Goal: Task Accomplishment & Management: Complete application form

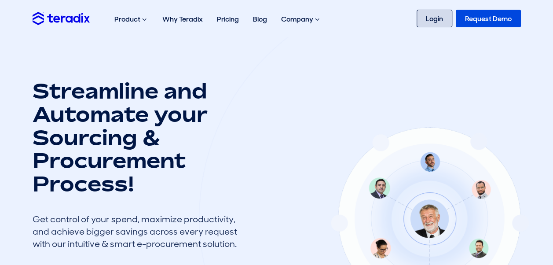
click at [429, 14] on link "Login" at bounding box center [435, 19] width 36 height 18
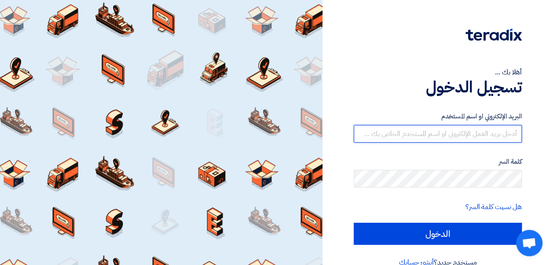
type input "[EMAIL_ADDRESS][PERSON_NAME][DOMAIN_NAME]"
drag, startPoint x: 408, startPoint y: 140, endPoint x: 542, endPoint y: 131, distance: 135.0
click at [542, 131] on div "أهلا بك ... تسجيل الدخول البريد الإلكتروني او اسم [PERSON_NAME] [PERSON_NAME][E…" at bounding box center [437, 141] width 217 height 282
paste input "[PERSON_NAME][EMAIL_ADDRESS][DATE][DOMAIN_NAME]"
type input "[PERSON_NAME][EMAIL_ADDRESS][DATE][DOMAIN_NAME]"
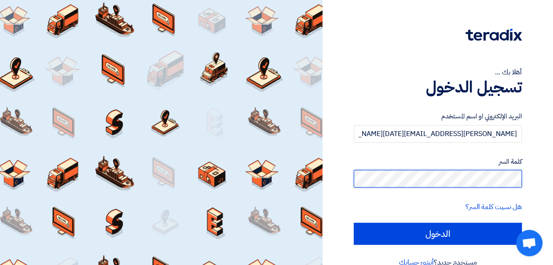
click at [553, 180] on html "أهلا بك ... تسجيل الدخول البريد الإلكتروني او اسم [PERSON_NAME] [PERSON_NAME][E…" at bounding box center [276, 141] width 553 height 282
click at [354, 223] on input "الدخول" at bounding box center [438, 234] width 168 height 22
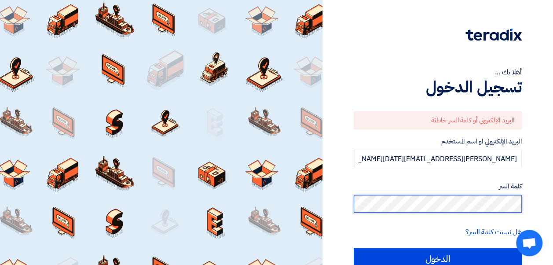
click at [553, 202] on html "أهلا بك ... تسجيل الدخول البريد الإلكتروني أو كلمة السر خاطئة البريد الإلكتروني…" at bounding box center [276, 153] width 553 height 307
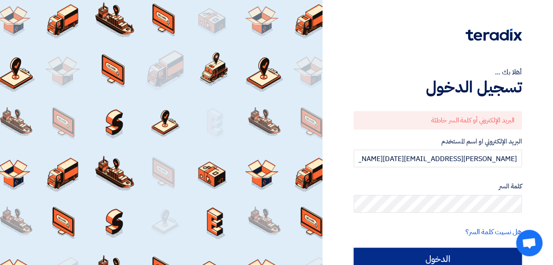
click at [456, 260] on input "الدخول" at bounding box center [438, 259] width 168 height 22
type input "Sign in"
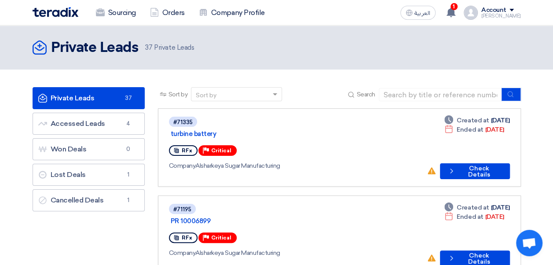
click at [167, 47] on span "37 Private Leads" at bounding box center [169, 48] width 49 height 10
click at [298, 49] on div "Private Leads Private Leads 37 Private Leads" at bounding box center [277, 48] width 488 height 18
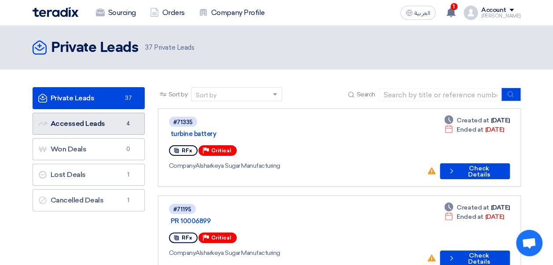
click at [105, 129] on link "Accessed Leads Accessed Leads 4" at bounding box center [89, 124] width 112 height 22
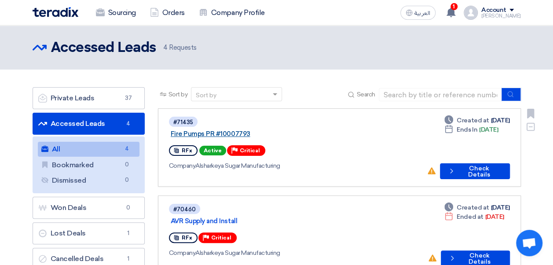
click at [251, 130] on link "Fire Pumps PR #10007793" at bounding box center [281, 134] width 220 height 8
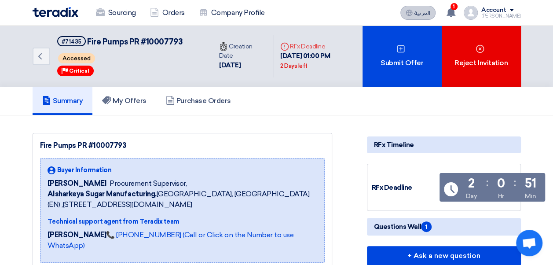
click at [413, 11] on icon at bounding box center [409, 12] width 7 height 7
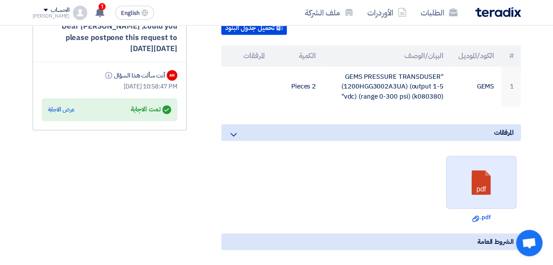
scroll to position [264, 0]
click at [492, 171] on link at bounding box center [482, 182] width 70 height 53
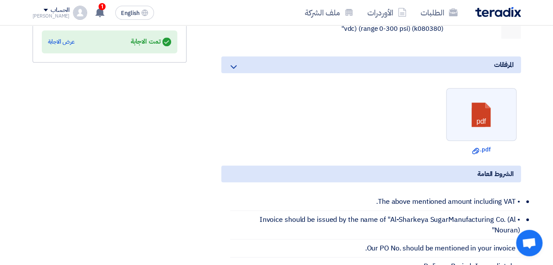
scroll to position [220, 0]
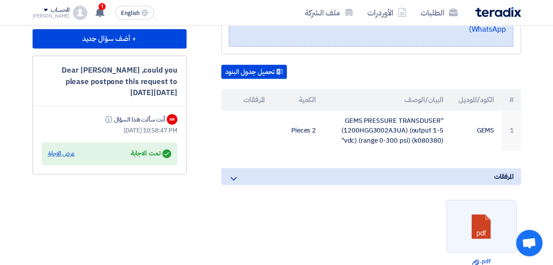
click at [67, 149] on div "عرض الاجابة" at bounding box center [61, 153] width 27 height 9
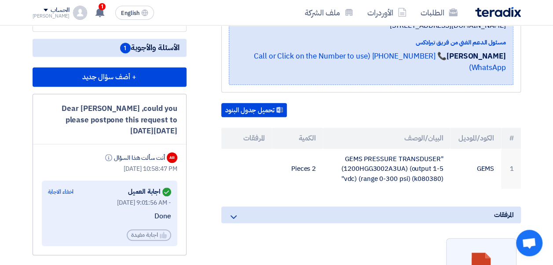
scroll to position [180, 0]
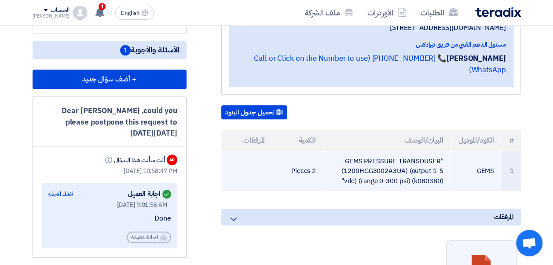
click at [333, 167] on td ""GEMS PRESSURE TRANSDUSER (1200HGG3002A3UA) (output 1-5 vdc) (range 0-300 psi) …" at bounding box center [386, 171] width 127 height 40
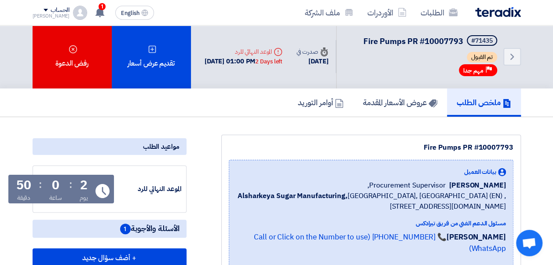
scroll to position [0, 0]
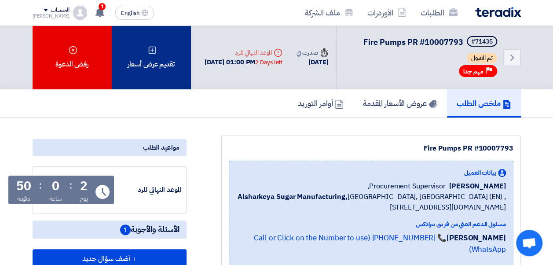
click at [149, 48] on icon at bounding box center [152, 50] width 9 height 9
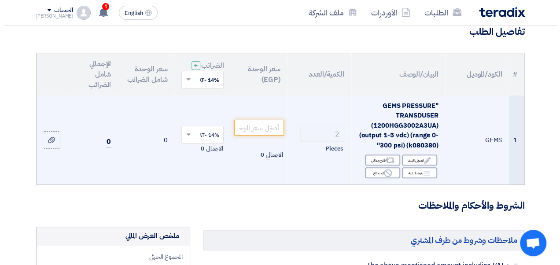
scroll to position [88, 0]
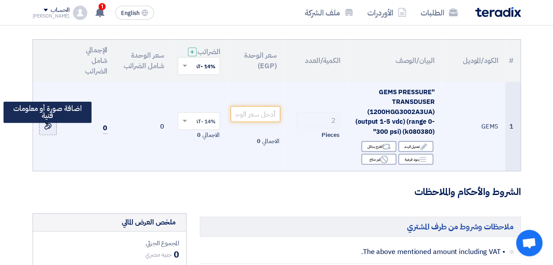
click at [53, 133] on label at bounding box center [48, 126] width 18 height 18
click at [0, 0] on input "file" at bounding box center [0, 0] width 0 height 0
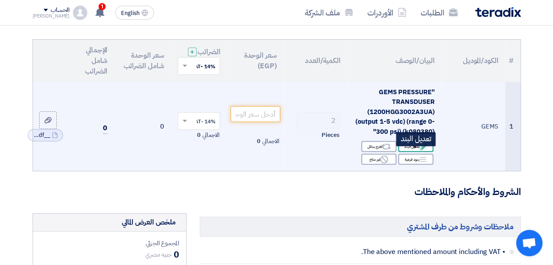
click at [414, 152] on div "Edit تعديل البند" at bounding box center [415, 146] width 35 height 11
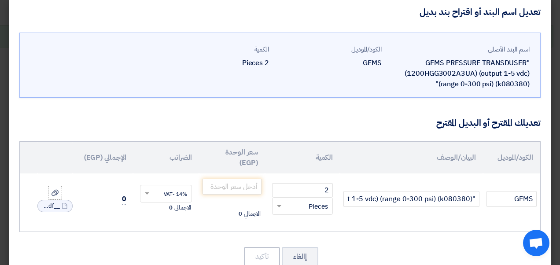
scroll to position [0, 0]
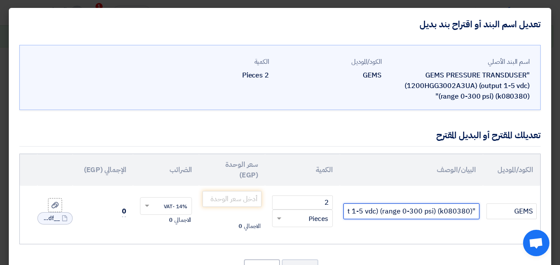
click at [371, 209] on input ""GEMS PRESSURE TRANSDUSER (1200HGG3002A3UA)(output 1-5 vdc) (range 0-300 psi) (…" at bounding box center [411, 211] width 136 height 16
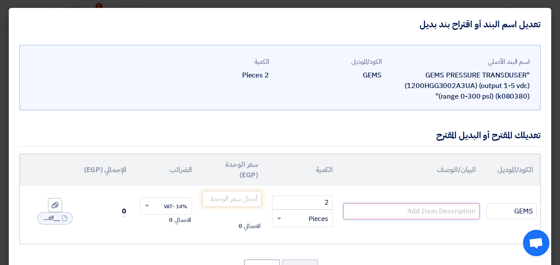
paste input "1200HGG3002A3UA is obsolete, the alternative: 3500H0300PG02B000 557230 (mating …"
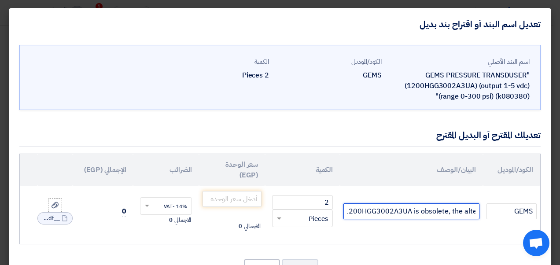
paste input "3500 Series Pressure Transducers: • 0-5 to 0-600 psi pressure ranges (0-0.35 to…"
type input "1200HGG3002A3UA is obsolete, the alternative: 3500H0300PG02B000 557230 (mating …"
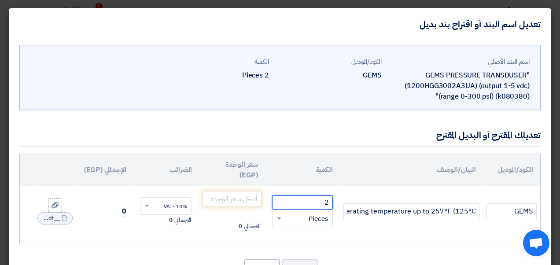
scroll to position [0, 0]
click at [325, 199] on input "2" at bounding box center [302, 202] width 61 height 14
type input "10"
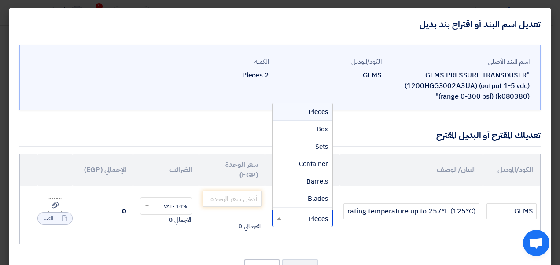
click at [279, 220] on span at bounding box center [277, 218] width 11 height 10
click at [291, 219] on div "RFQ_STEP1.ITEMS.2.TYPE_PLACEHOLDER × Pieces" at bounding box center [307, 218] width 49 height 10
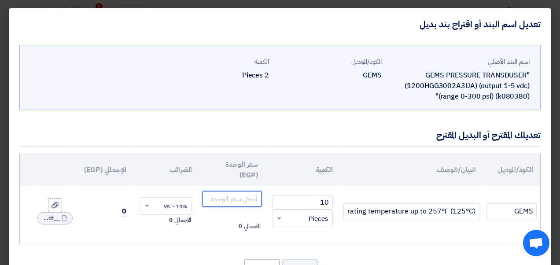
click at [240, 195] on input "number" at bounding box center [231, 199] width 59 height 16
paste input "29865"
type input "29865"
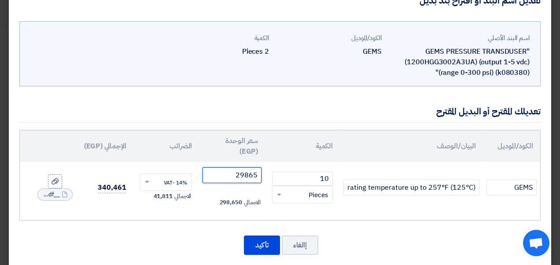
scroll to position [35, 0]
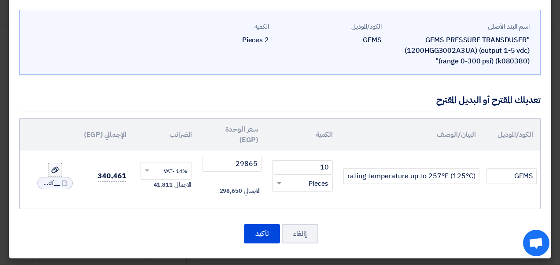
click at [59, 170] on use at bounding box center [54, 170] width 7 height 6
click at [0, 0] on input "file" at bounding box center [0, 0] width 0 height 0
click at [56, 183] on span "__QRD_1759050679636.pdf" at bounding box center [51, 183] width 18 height 9
click at [68, 184] on icon "File" at bounding box center [65, 183] width 6 height 6
click at [69, 184] on td "File __QRD_1759050679636.pdf" at bounding box center [54, 176] width 35 height 51
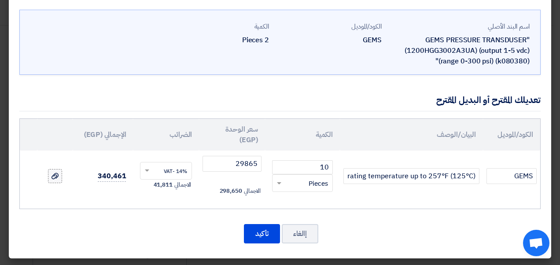
click at [59, 173] on use at bounding box center [54, 176] width 7 height 6
click at [0, 0] on input "file" at bounding box center [0, 0] width 0 height 0
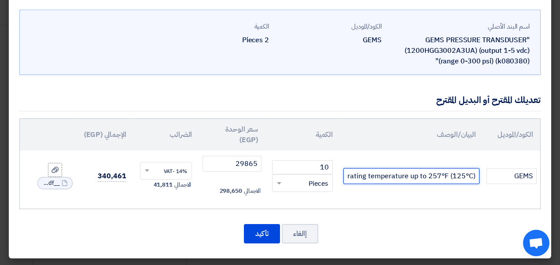
click at [385, 178] on input "1200HGG3002A3UA is obsolete, the alternative: 3500H0300PG02B000 557230 (mating …" at bounding box center [411, 176] width 136 height 16
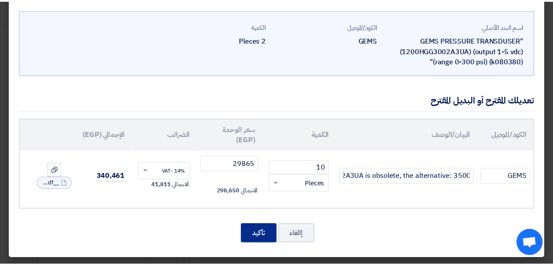
scroll to position [0, 0]
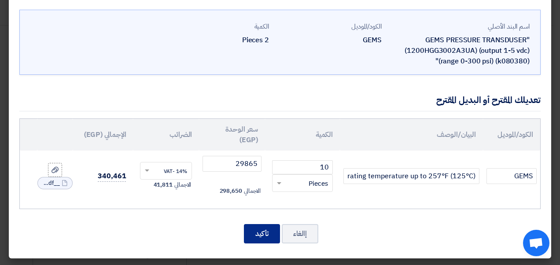
click at [261, 234] on button "تأكيد" at bounding box center [262, 233] width 36 height 19
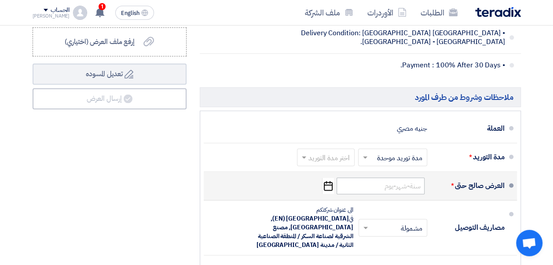
scroll to position [572, 0]
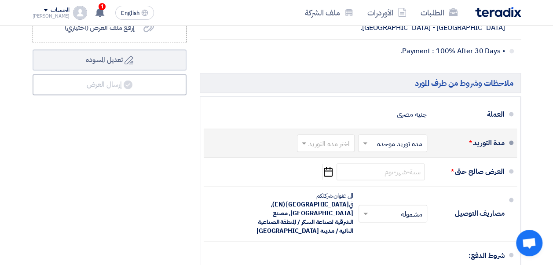
click at [319, 147] on input "text" at bounding box center [323, 144] width 53 height 13
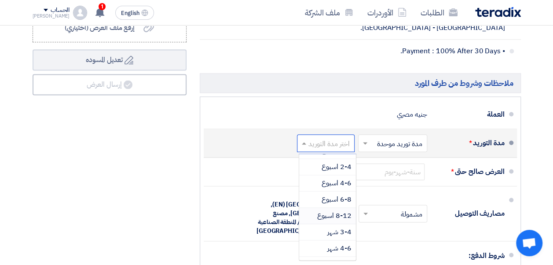
scroll to position [71, 0]
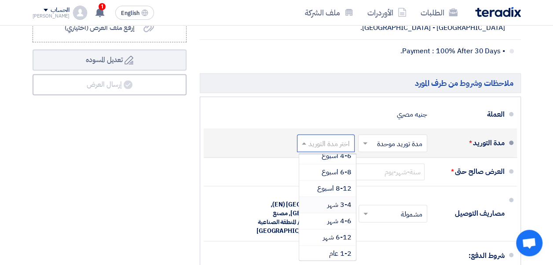
click at [345, 208] on span "3-4 شهر" at bounding box center [339, 204] width 24 height 11
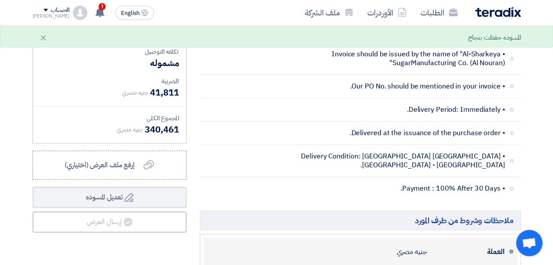
scroll to position [528, 0]
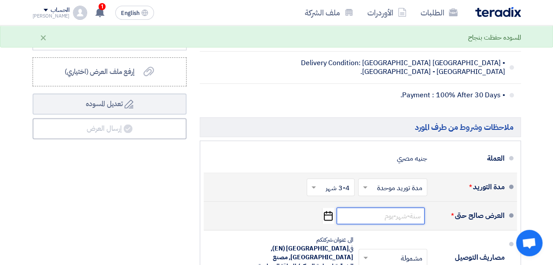
click at [378, 216] on input at bounding box center [381, 215] width 88 height 17
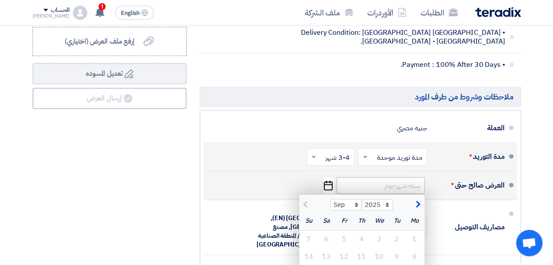
scroll to position [572, 0]
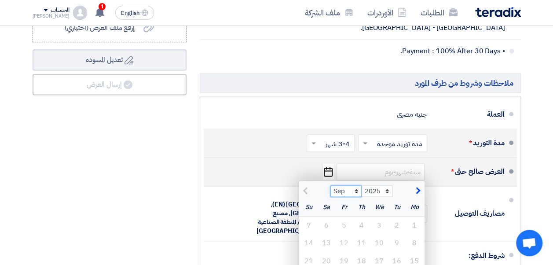
click at [356, 197] on select "Sep Oct Nov Dec" at bounding box center [345, 190] width 31 height 11
select select "10"
click at [330, 190] on select "Sep Oct Nov Dec" at bounding box center [345, 190] width 31 height 11
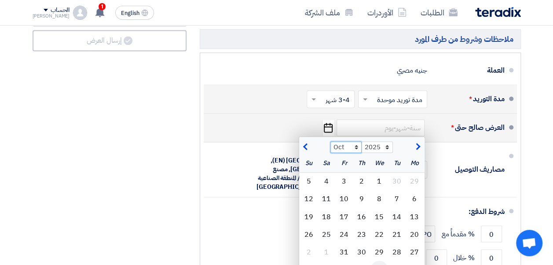
scroll to position [660, 0]
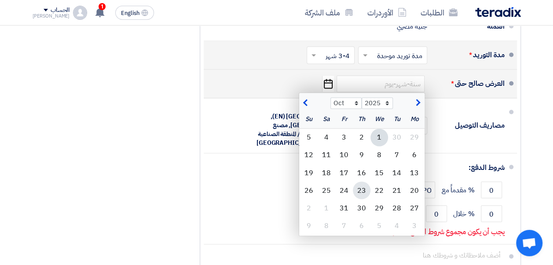
click at [364, 195] on div "23" at bounding box center [362, 190] width 18 height 18
type input "[DATE]"
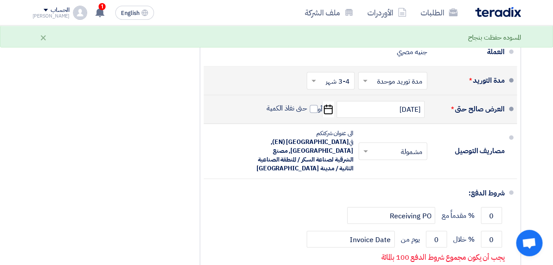
scroll to position [748, 0]
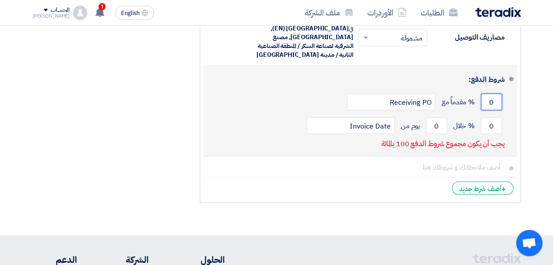
click at [486, 99] on input "0" at bounding box center [491, 101] width 21 height 17
type input "0"
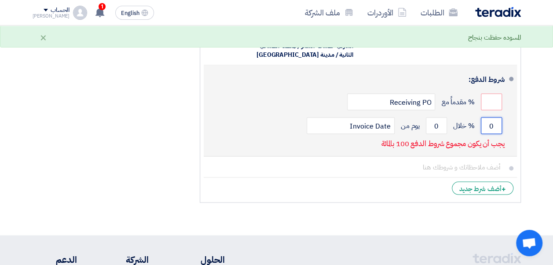
click at [488, 119] on input "0" at bounding box center [491, 125] width 21 height 17
type input "0"
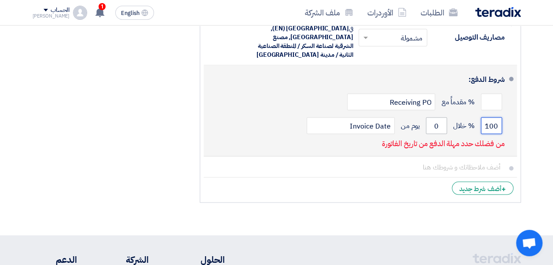
type input "100"
click at [438, 125] on input "0" at bounding box center [436, 125] width 21 height 17
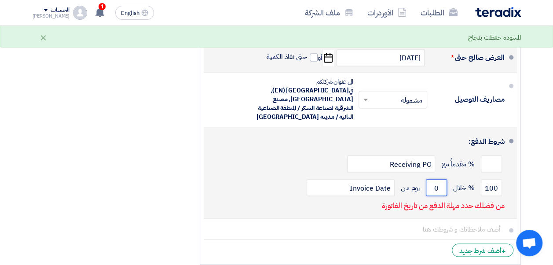
scroll to position [704, 0]
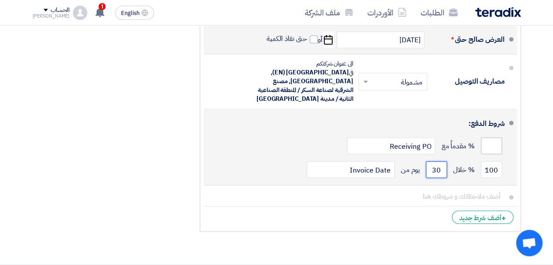
type input "30"
click at [488, 146] on input "number" at bounding box center [491, 145] width 21 height 17
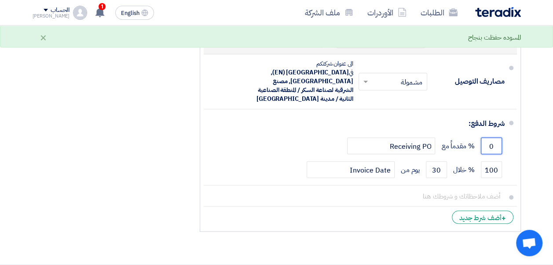
type input "0"
click at [409, 218] on li "+ أضف شرط جديد" at bounding box center [360, 216] width 313 height 21
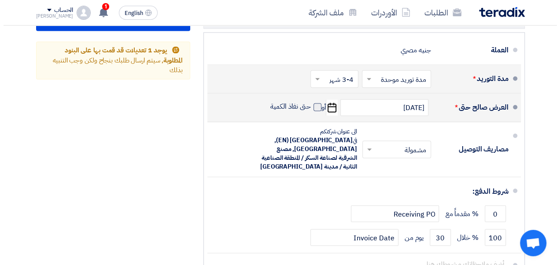
scroll to position [592, 0]
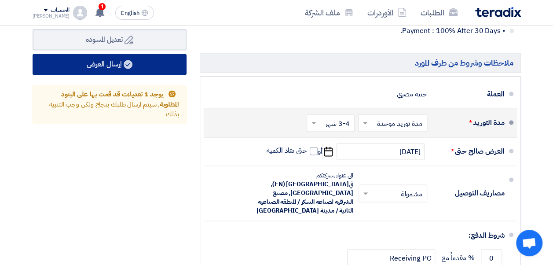
click at [145, 74] on button "إرسال العرض" at bounding box center [110, 64] width 154 height 21
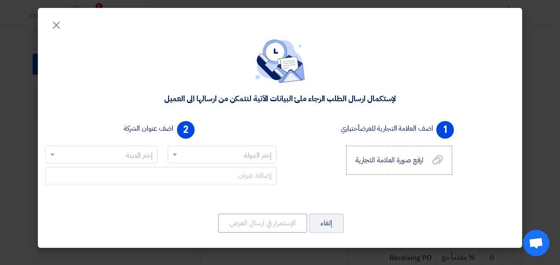
click at [211, 156] on input "text" at bounding box center [227, 155] width 92 height 15
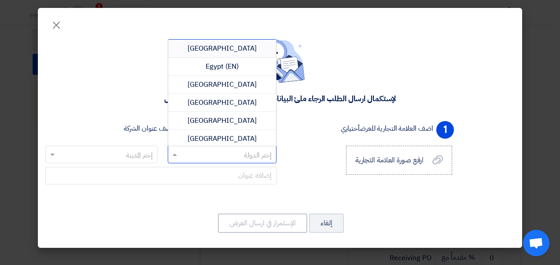
click at [241, 48] on div "[GEOGRAPHIC_DATA]" at bounding box center [222, 49] width 108 height 18
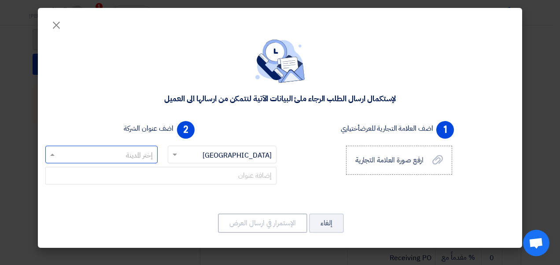
click at [71, 153] on input "text" at bounding box center [106, 155] width 95 height 15
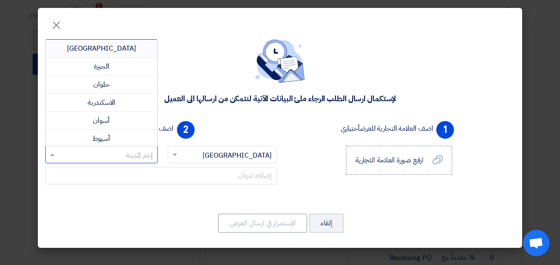
click at [114, 45] on div "[GEOGRAPHIC_DATA]" at bounding box center [101, 49] width 111 height 18
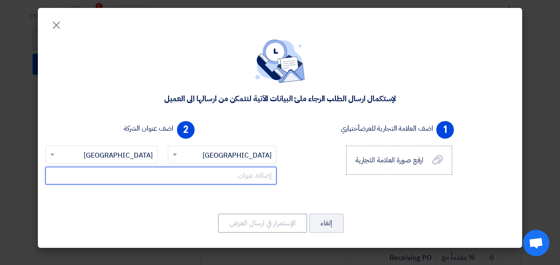
click at [183, 178] on input "text" at bounding box center [160, 176] width 231 height 18
paste input "[STREET_ADDRESS][PERSON_NAME]"
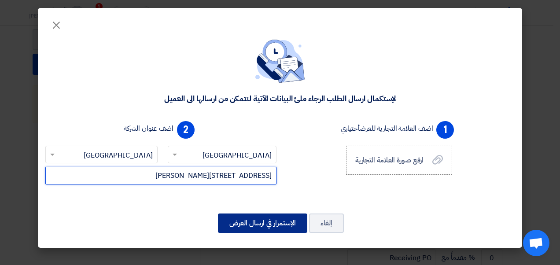
type input "[STREET_ADDRESS][PERSON_NAME]"
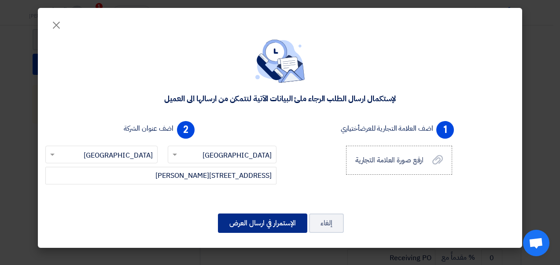
click at [262, 220] on button "الإستمرار في ارسال العرض" at bounding box center [262, 222] width 89 height 19
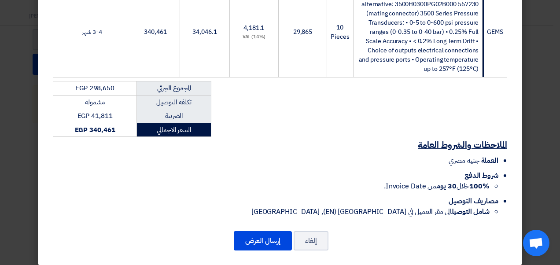
scroll to position [195, 0]
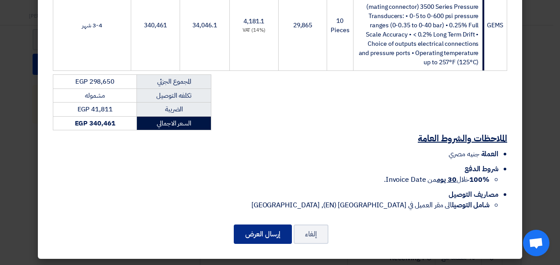
click at [258, 234] on button "إرسال العرض" at bounding box center [263, 233] width 58 height 19
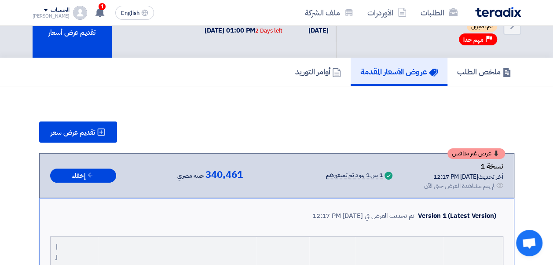
scroll to position [88, 0]
